Goal: Task Accomplishment & Management: Manage account settings

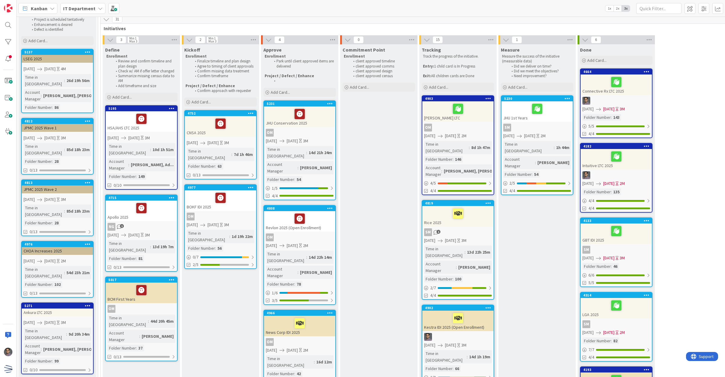
scroll to position [38, 0]
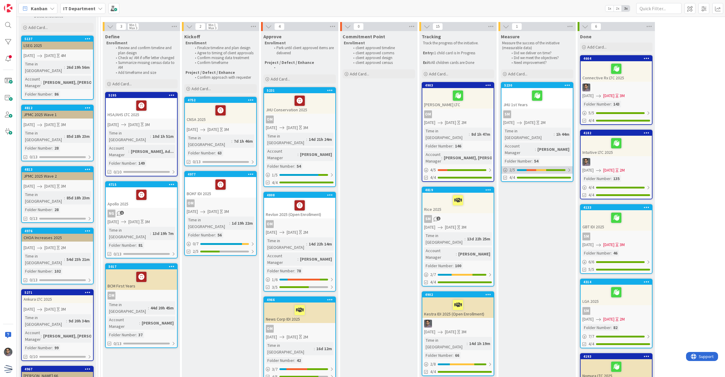
click at [555, 169] on div at bounding box center [555, 170] width 19 height 2
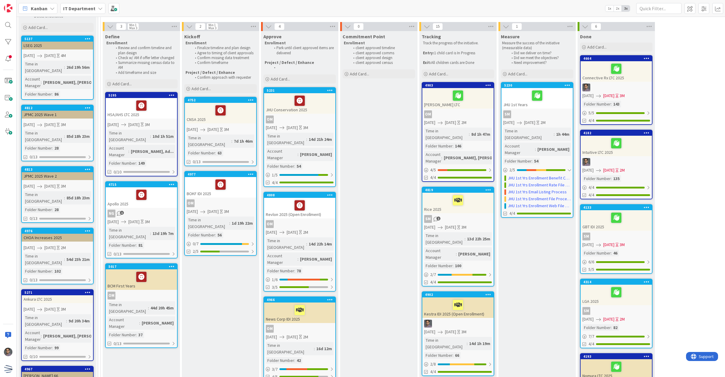
click at [563, 166] on div "2 / 5" at bounding box center [536, 170] width 71 height 8
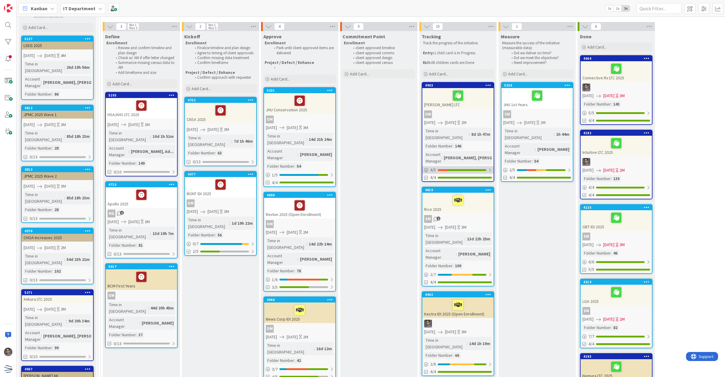
click at [484, 166] on div "4 / 5" at bounding box center [457, 170] width 71 height 8
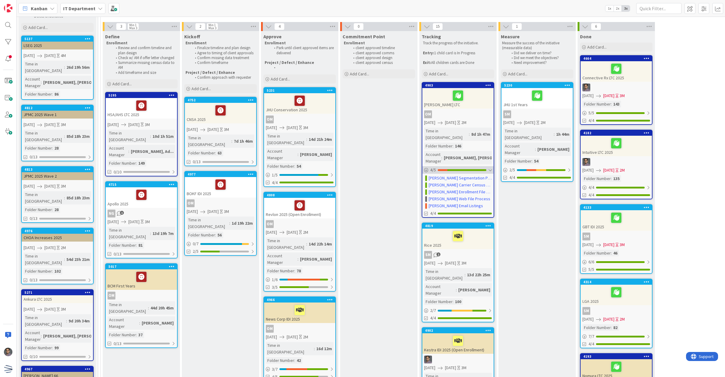
click at [484, 166] on div "4 / 5" at bounding box center [457, 170] width 71 height 8
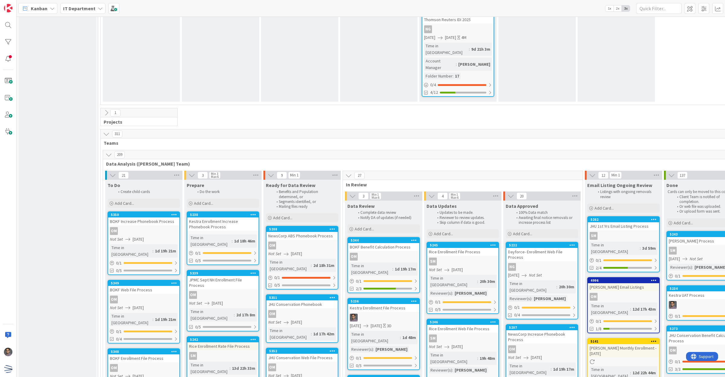
scroll to position [1510, 0]
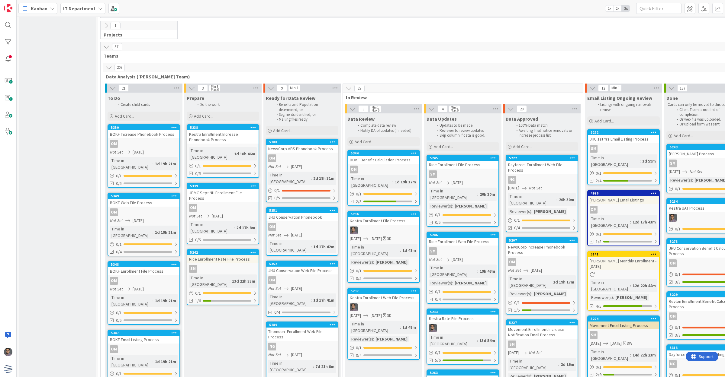
scroll to position [1434, 0]
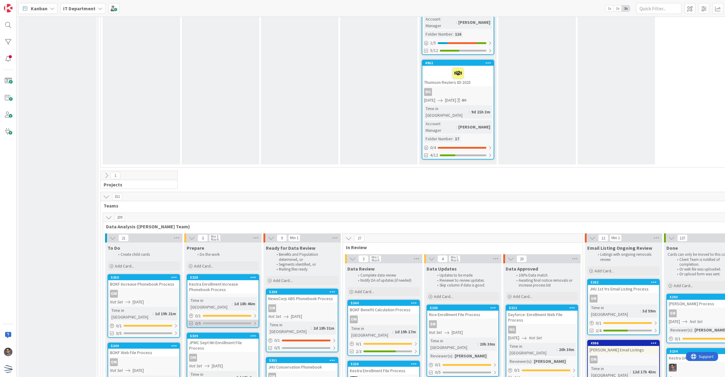
click at [251, 323] on div at bounding box center [227, 324] width 49 height 2
click at [251, 320] on div "0/5" at bounding box center [222, 324] width 71 height 8
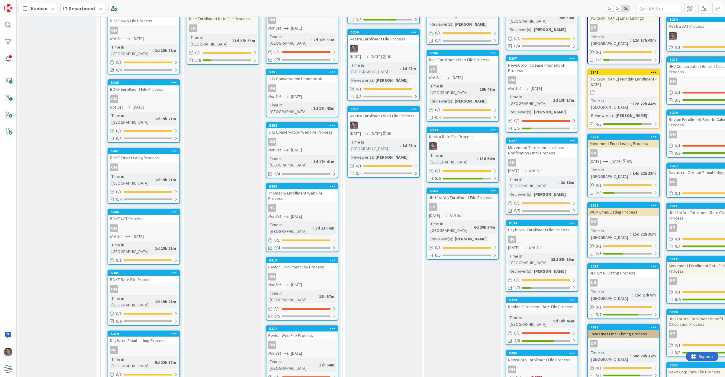
scroll to position [1812, 0]
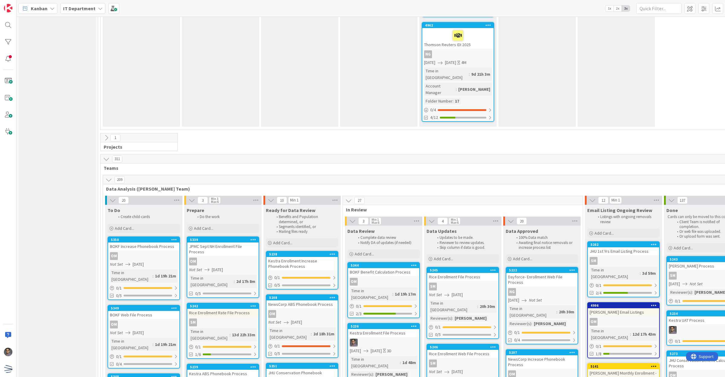
scroll to position [1359, 0]
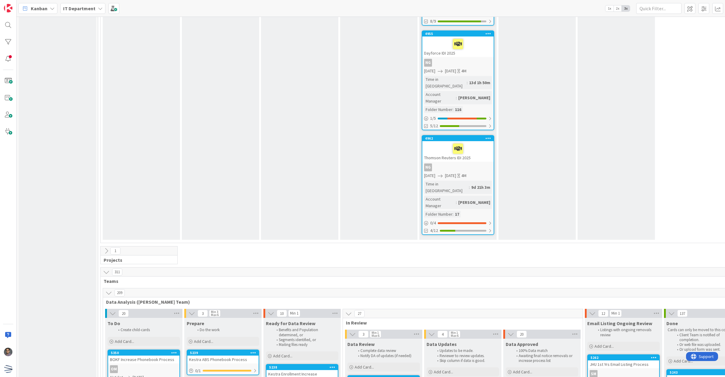
click at [220, 356] on div "Kestra ABS Phonebook Process" at bounding box center [222, 360] width 71 height 8
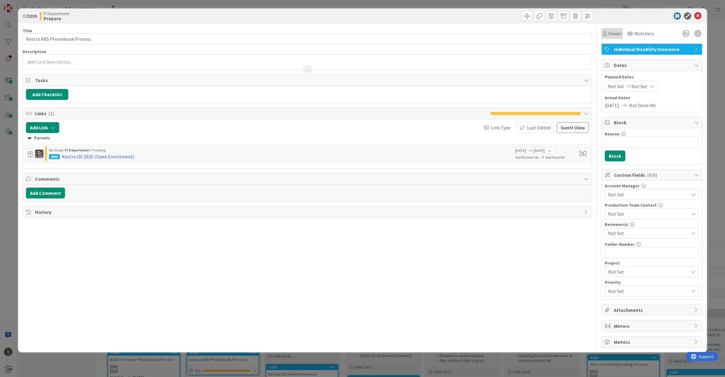
click at [615, 31] on span "Owner" at bounding box center [615, 33] width 14 height 7
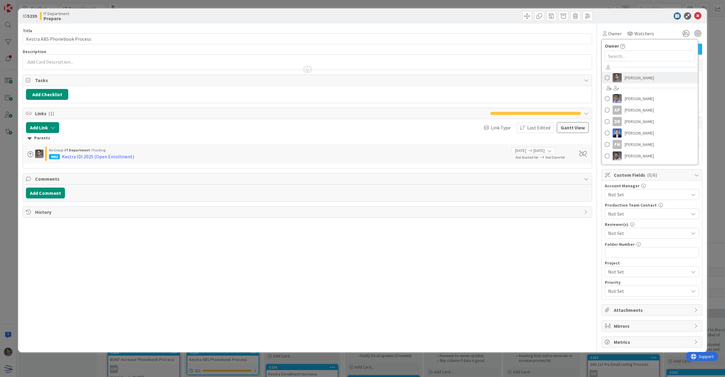
click at [637, 77] on span "Carin Solis" at bounding box center [638, 77] width 29 height 9
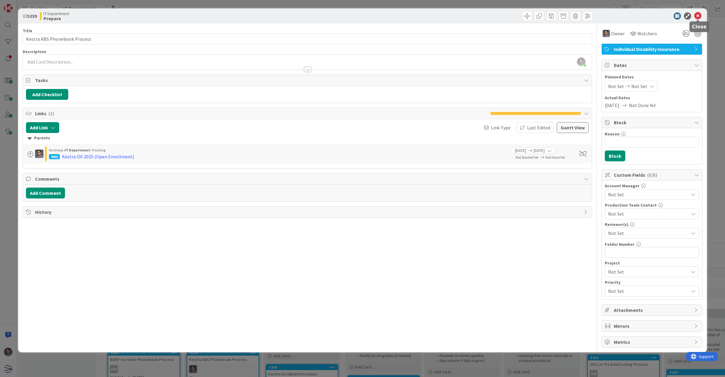
click at [698, 17] on icon at bounding box center [697, 15] width 7 height 7
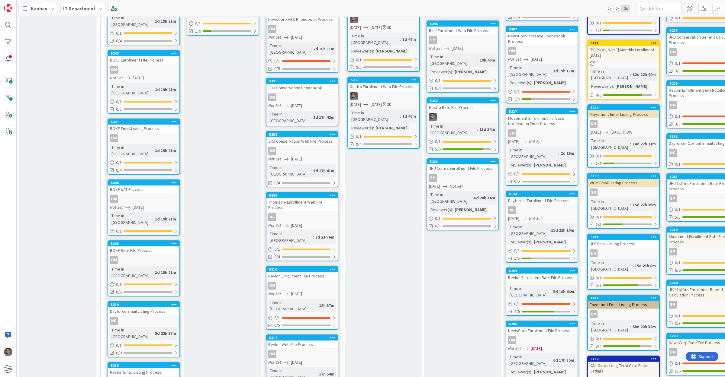
scroll to position [1812, 0]
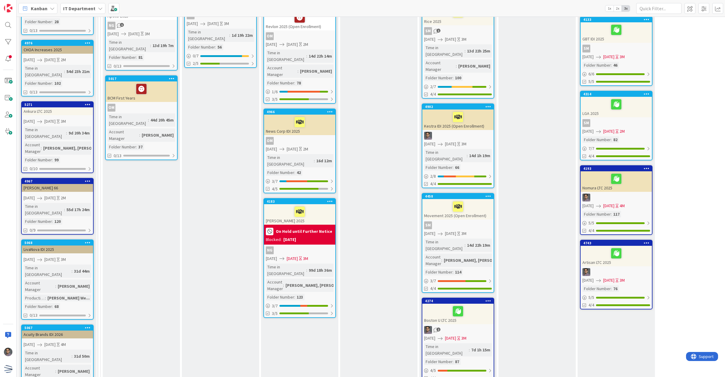
scroll to position [226, 0]
